Goal: Find specific page/section: Find specific page/section

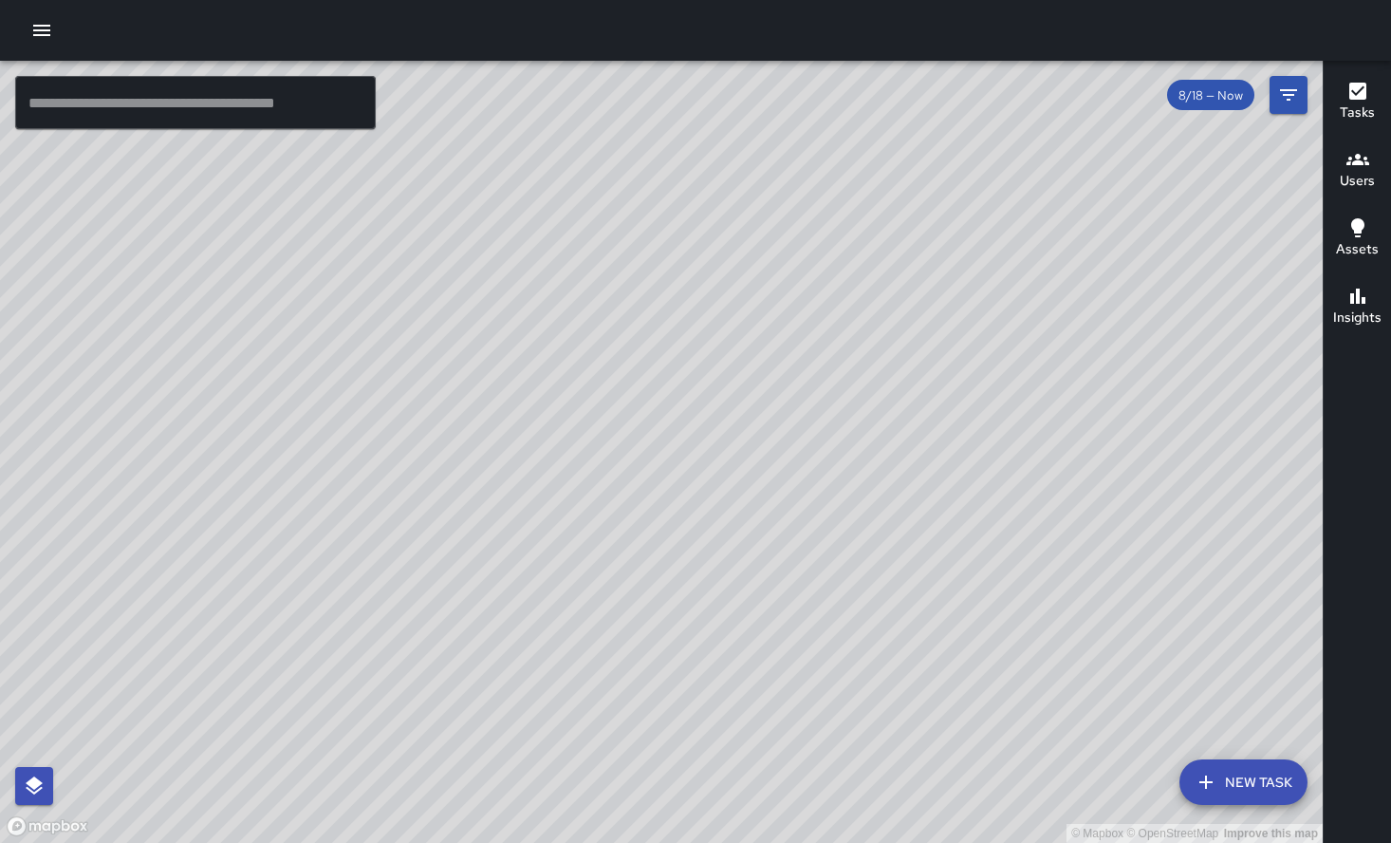
drag, startPoint x: 821, startPoint y: 456, endPoint x: 561, endPoint y: 288, distance: 310.0
click at [561, 288] on div "© Mapbox © OpenStreetMap Improve this map" at bounding box center [661, 452] width 1323 height 782
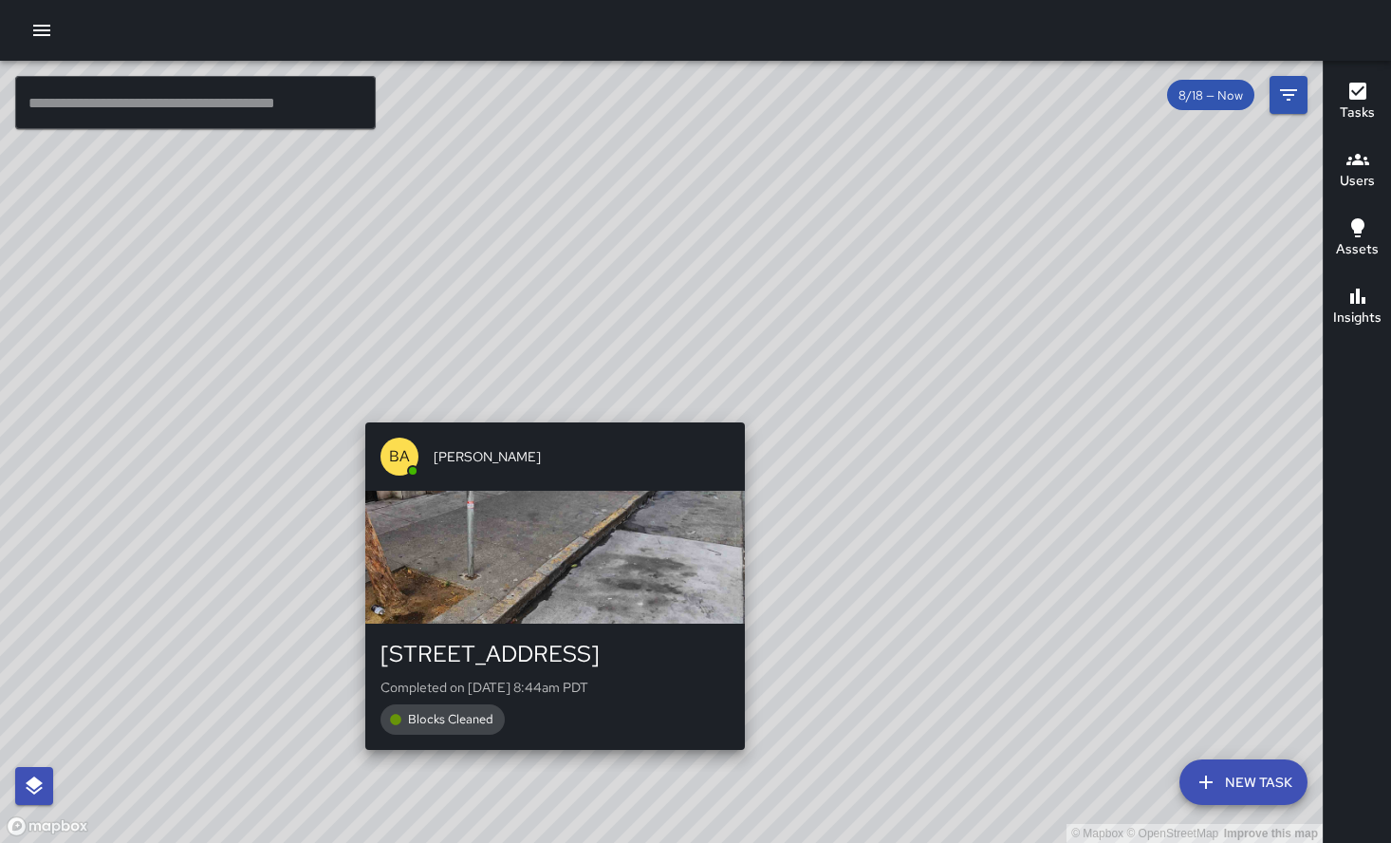
click at [545, 409] on div "© Mapbox © OpenStreetMap Improve this map BA BRADLEY ANDERSON 1025 Post Street …" at bounding box center [661, 452] width 1323 height 782
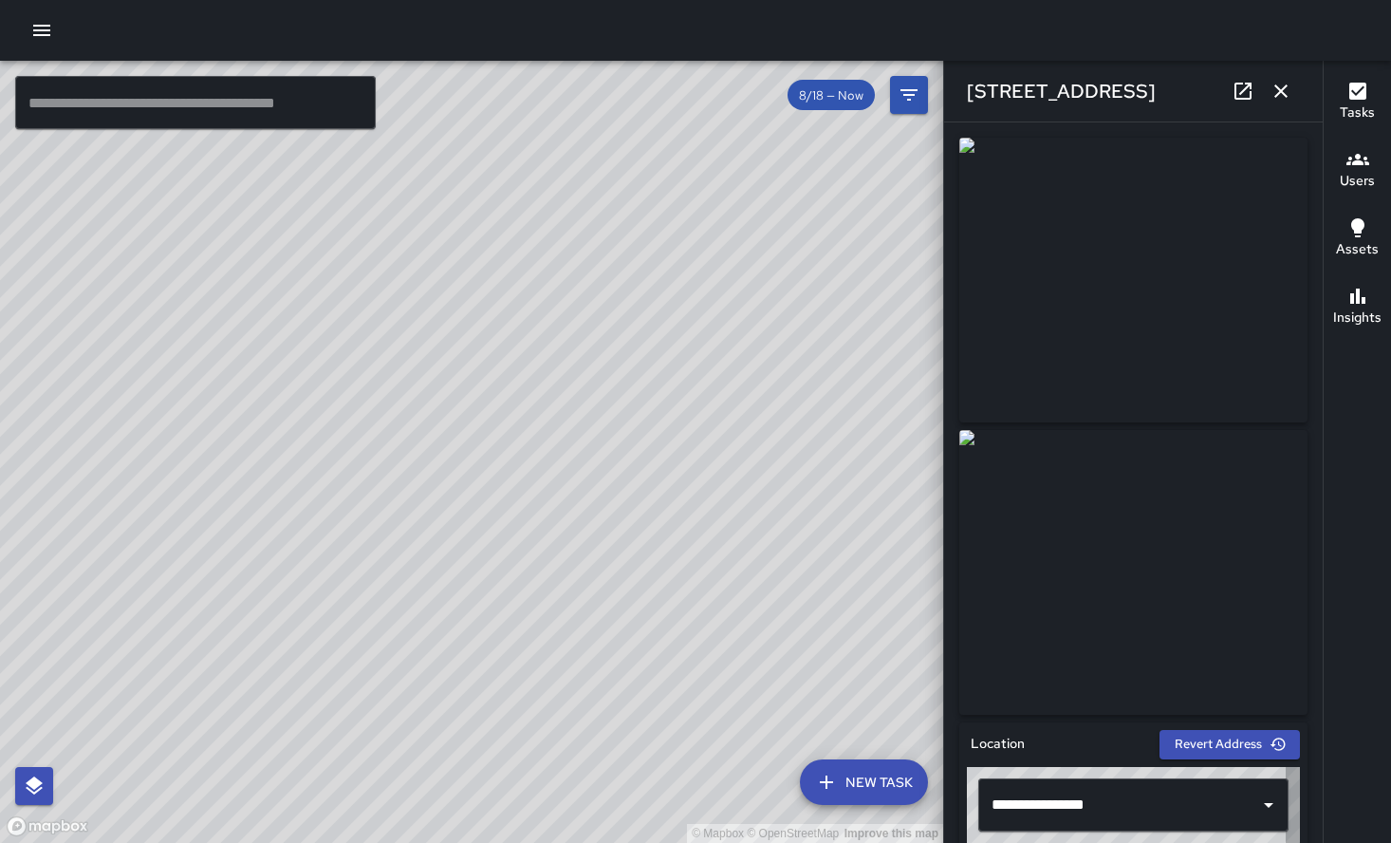
type input "**********"
click at [365, 479] on div "© Mapbox © OpenStreetMap Improve this map BA BRADLEY ANDERSON 1061 Post Street …" at bounding box center [471, 452] width 943 height 782
click at [351, 456] on div "© Mapbox © OpenStreetMap Improve this map BA BRADLEY ANDERSON 1086 Post Street …" at bounding box center [471, 452] width 943 height 782
click at [826, 413] on div "© Mapbox © OpenStreetMap Improve this map BA BRADLEY ANDERSON 1003 Post Street …" at bounding box center [471, 452] width 943 height 782
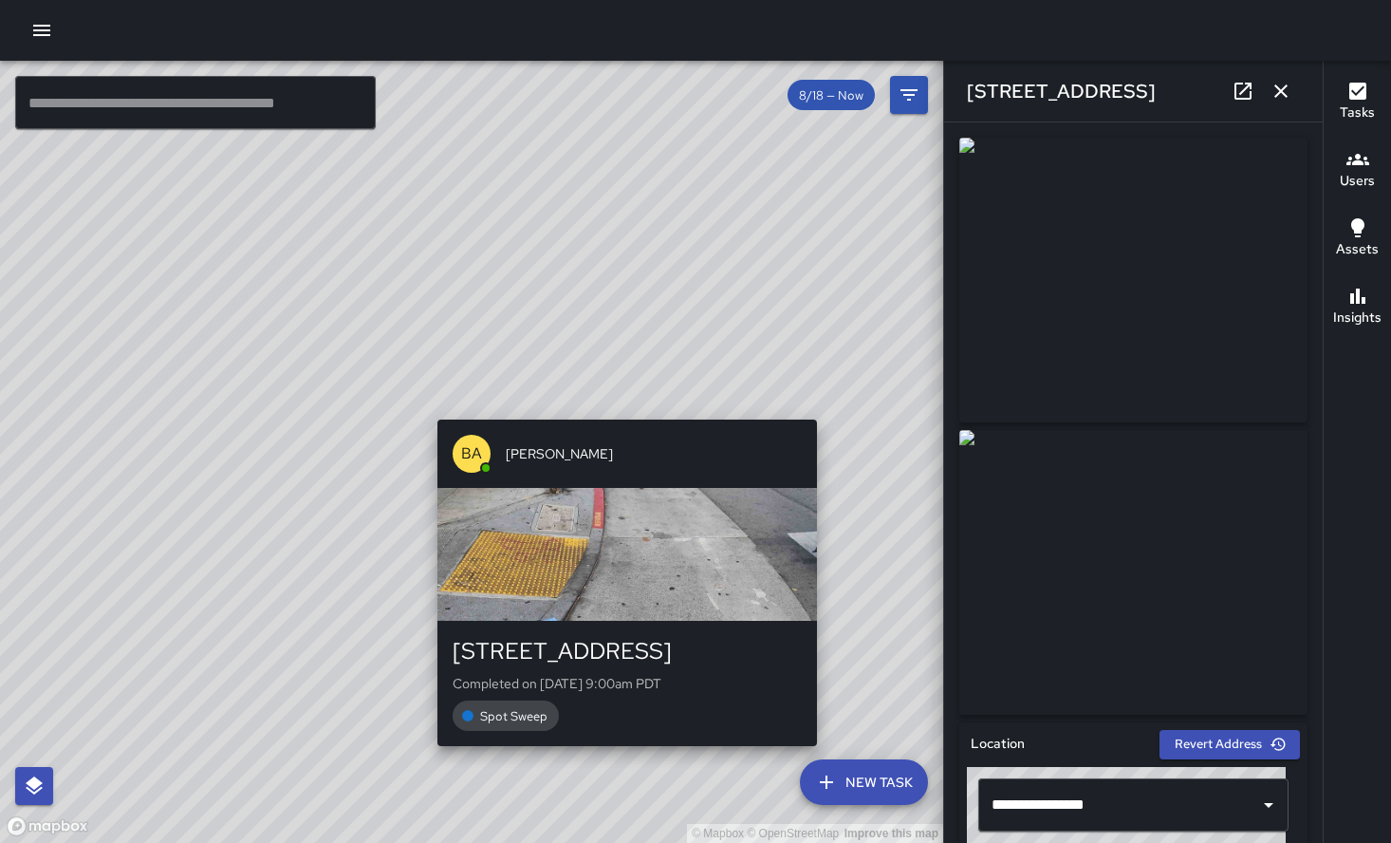
type input "**********"
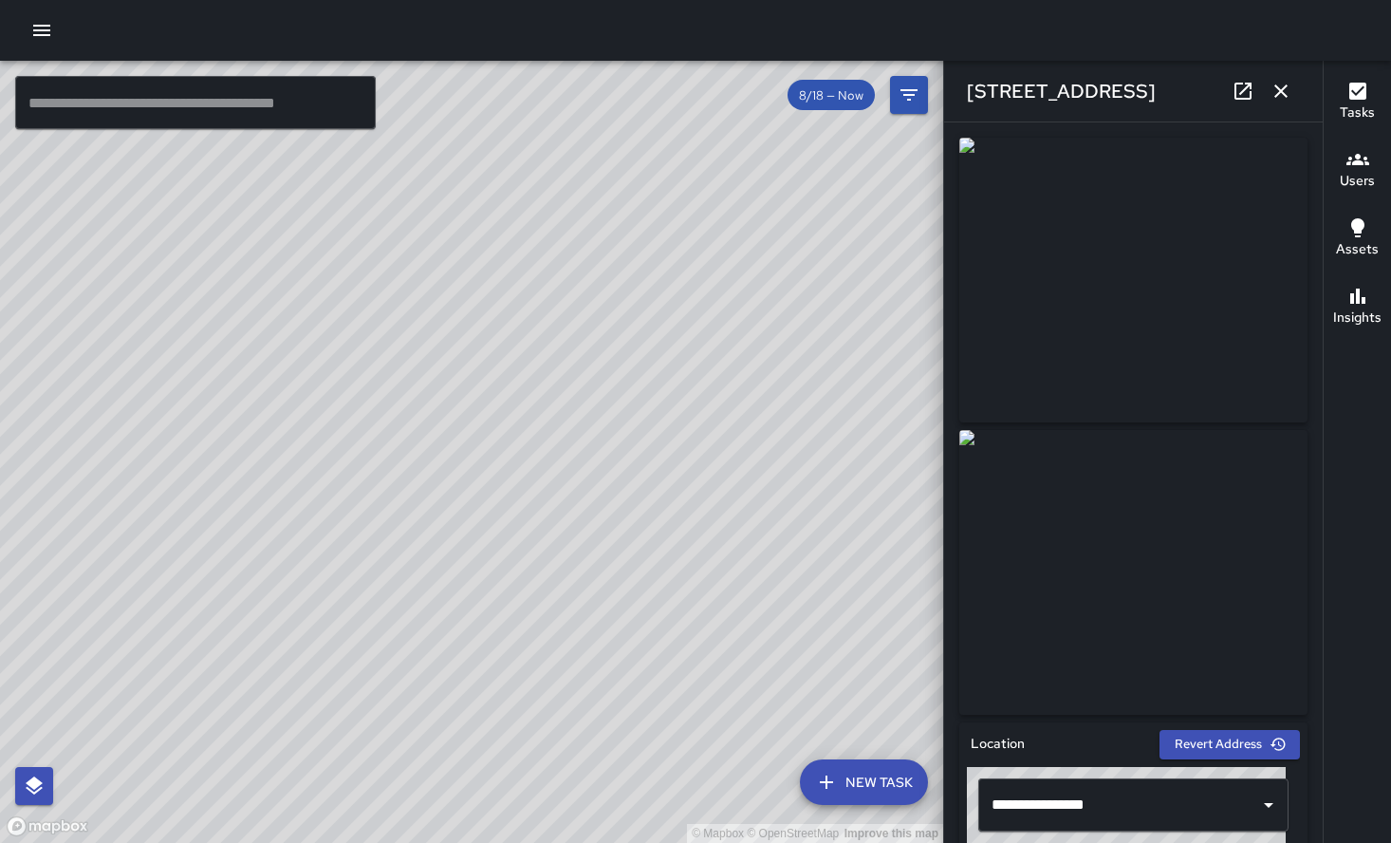
drag, startPoint x: 466, startPoint y: 255, endPoint x: 825, endPoint y: 412, distance: 391.3
click at [894, 415] on div "© Mapbox © OpenStreetMap Improve this map" at bounding box center [471, 452] width 943 height 782
drag, startPoint x: 619, startPoint y: 366, endPoint x: 553, endPoint y: 409, distance: 78.2
click at [556, 408] on div "© Mapbox © OpenStreetMap Improve this map" at bounding box center [471, 452] width 943 height 782
drag, startPoint x: 553, startPoint y: 409, endPoint x: 573, endPoint y: 458, distance: 53.2
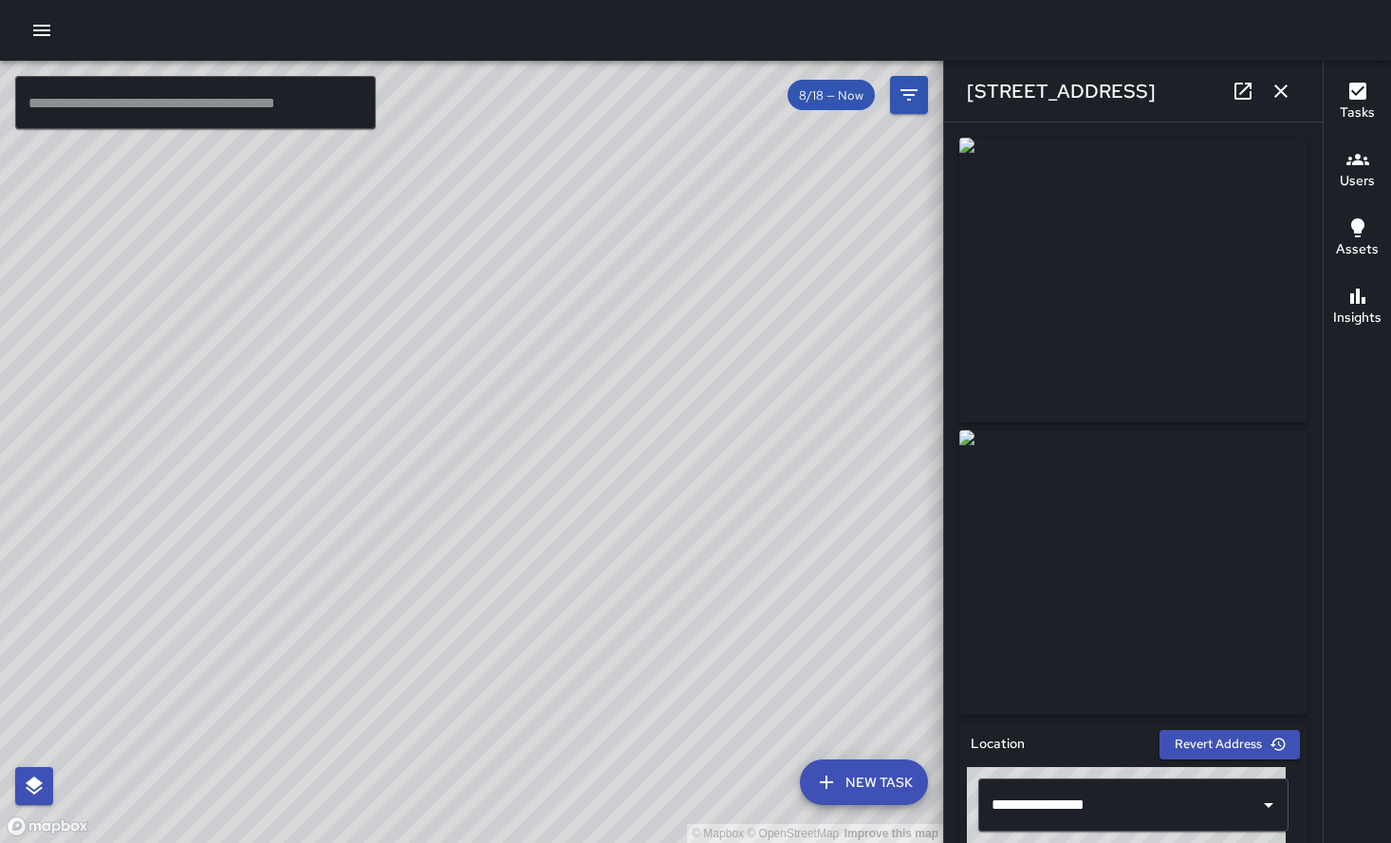
click at [573, 458] on div "© Mapbox © OpenStreetMap Improve this map" at bounding box center [471, 452] width 943 height 782
